Goal: Find specific page/section: Find specific page/section

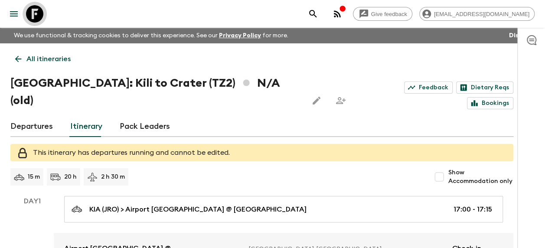
click at [28, 13] on icon at bounding box center [34, 13] width 17 height 17
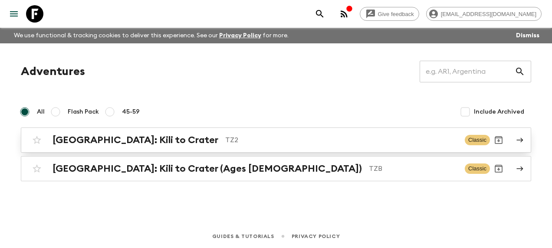
click at [115, 141] on h2 "[GEOGRAPHIC_DATA]: Kili to Crater" at bounding box center [135, 139] width 166 height 11
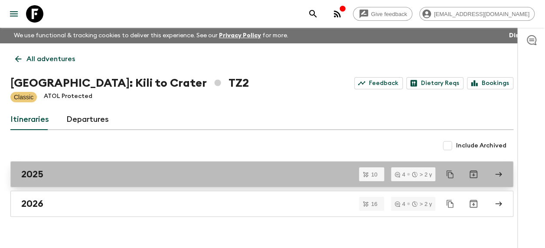
click at [31, 173] on h2 "2025" at bounding box center [32, 174] width 22 height 11
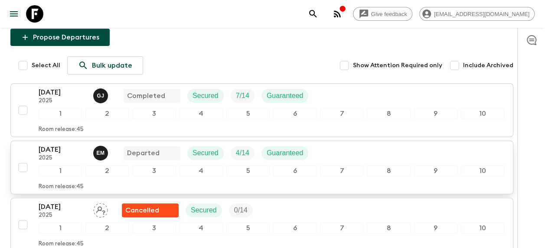
scroll to position [130, 0]
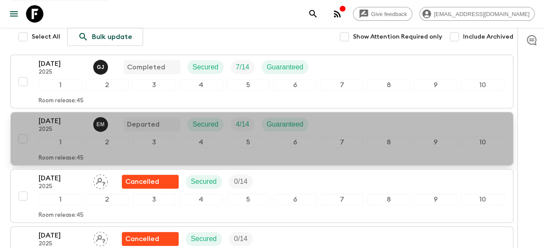
click at [234, 113] on button "[DATE] 2025 E M Departed Secured 4 / 14 Guaranteed 1 2 3 4 5 6 7 8 9 10 Room re…" at bounding box center [261, 139] width 503 height 54
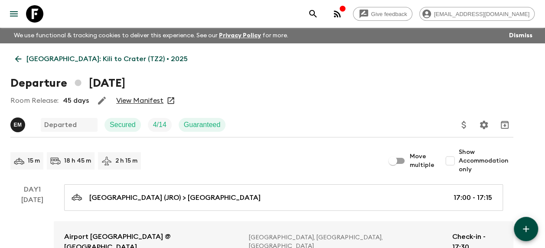
click at [138, 99] on link "View Manifest" at bounding box center [139, 100] width 47 height 9
